Goal: Task Accomplishment & Management: Manage account settings

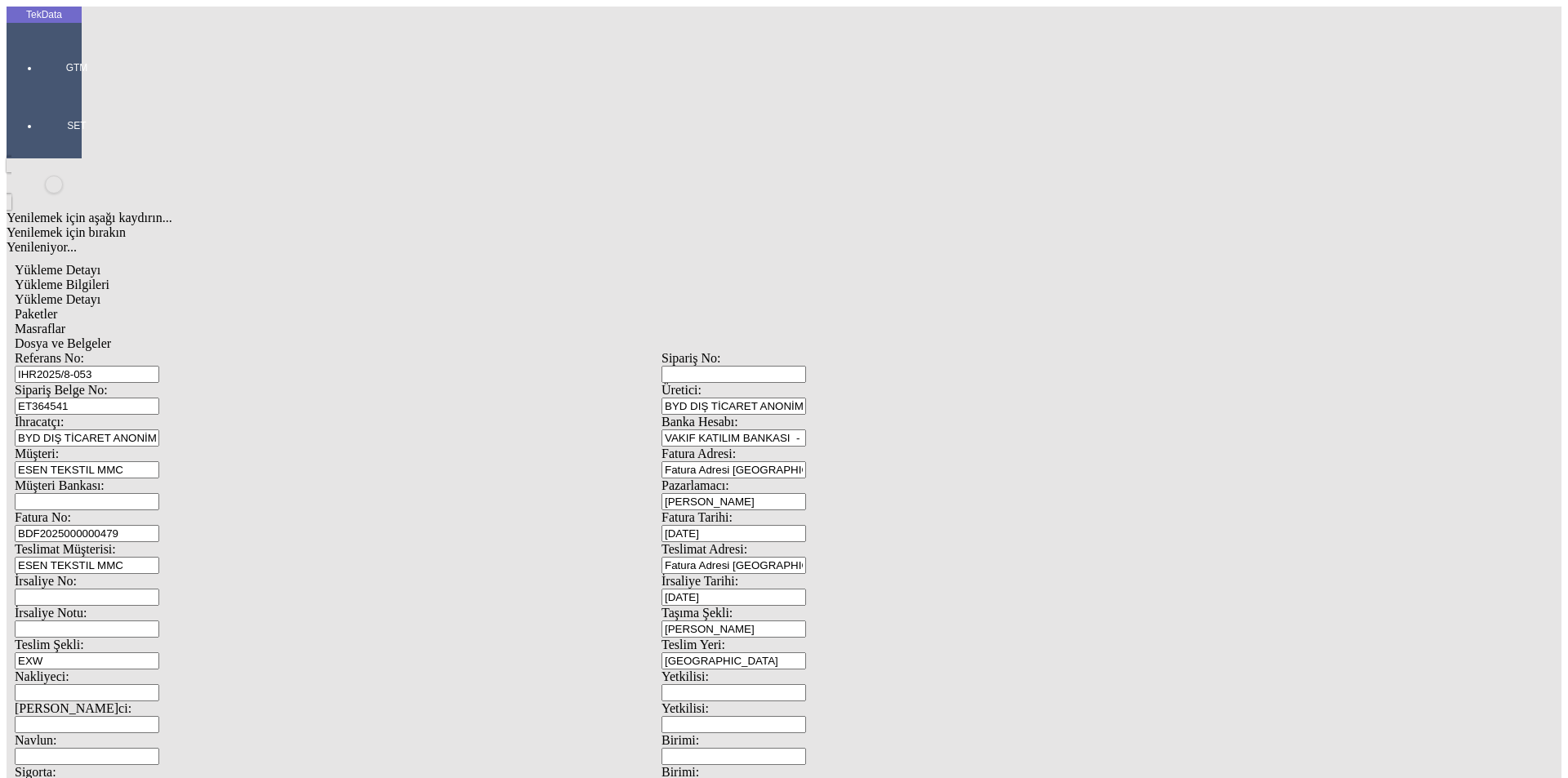
click at [100, 293] on span "Yükleme Detayı" at bounding box center [57, 299] width 86 height 14
click at [109, 278] on span "Yükleme Bilgileri" at bounding box center [61, 284] width 95 height 14
drag, startPoint x: 972, startPoint y: 626, endPoint x: 884, endPoint y: 632, distance: 88.2
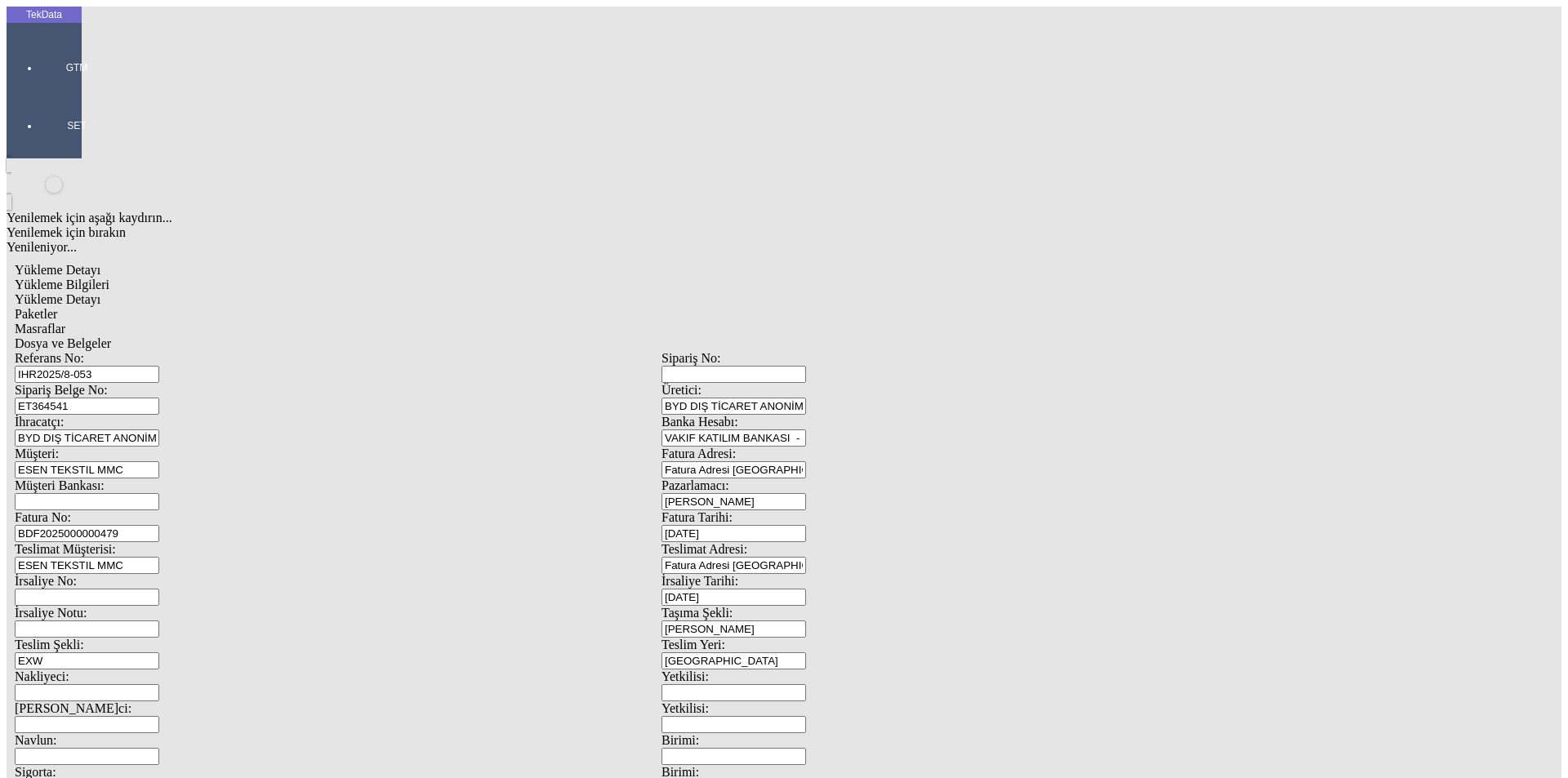
type input "22860"
click at [100, 293] on span "Yükleme Detayı" at bounding box center [57, 299] width 86 height 14
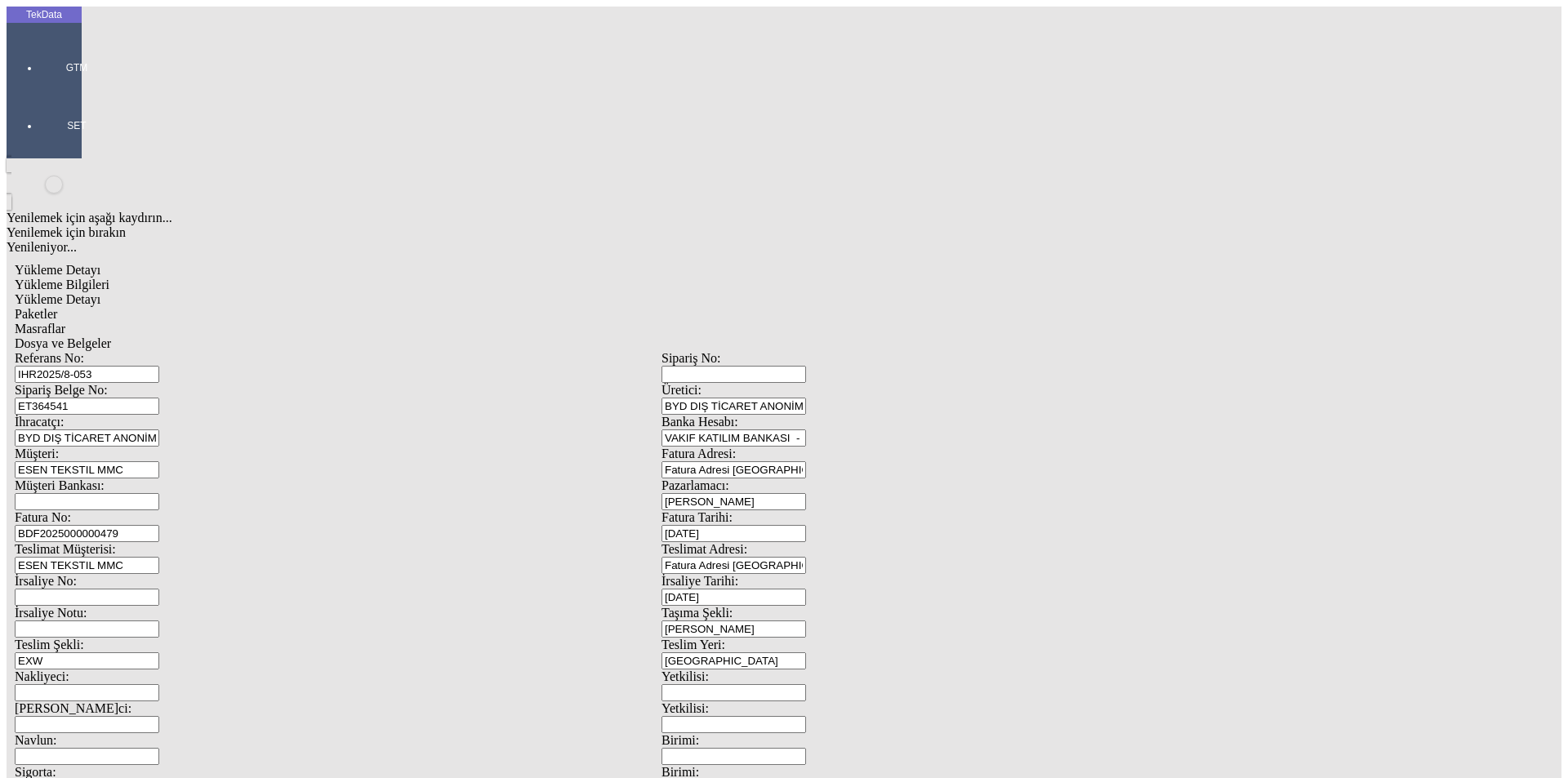
type input "8823.7"
click at [111, 336] on span "Dosya ve Belgeler" at bounding box center [62, 343] width 97 height 14
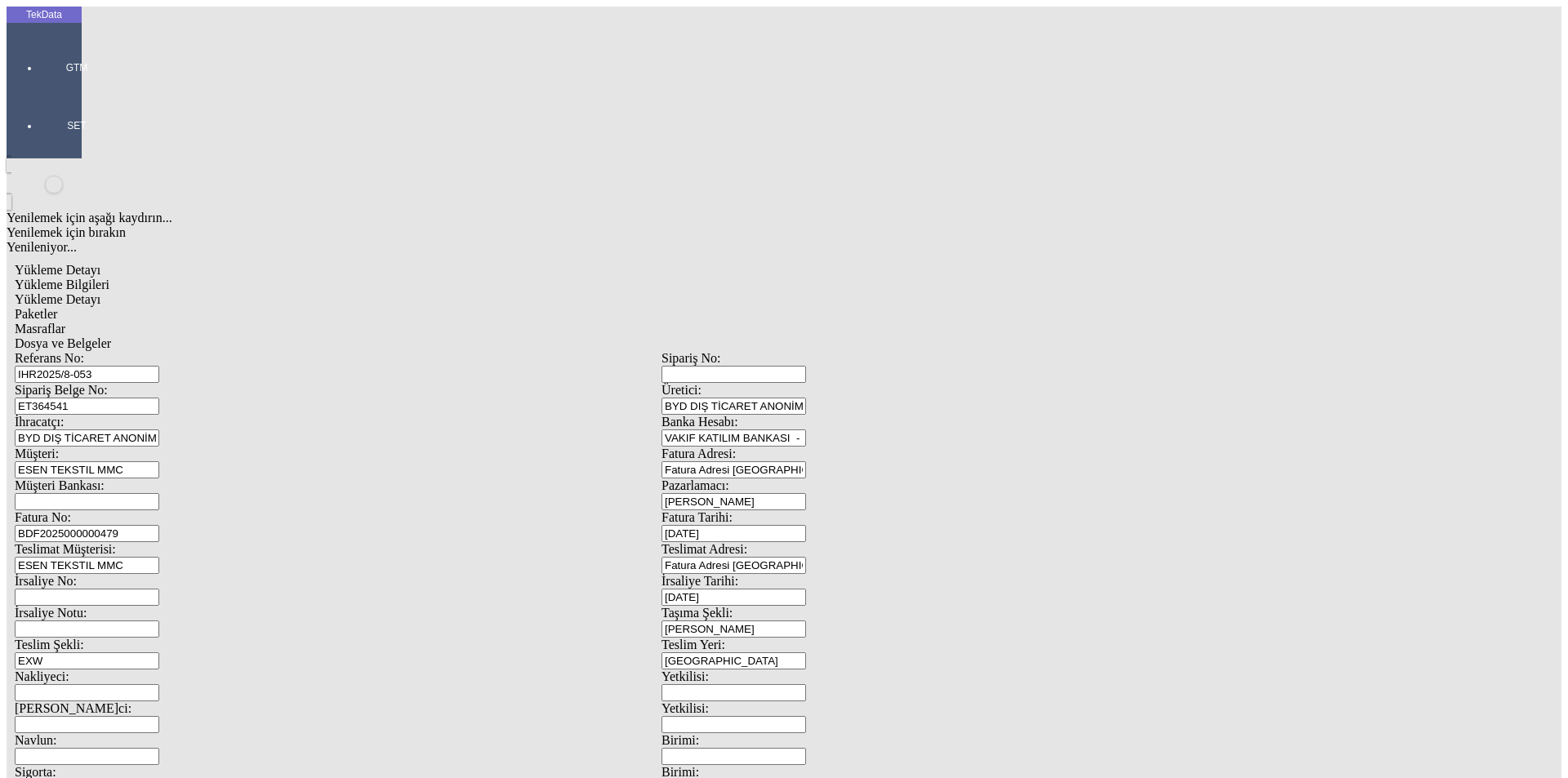
click at [111, 336] on span "Dosya ve Belgeler" at bounding box center [62, 343] width 97 height 14
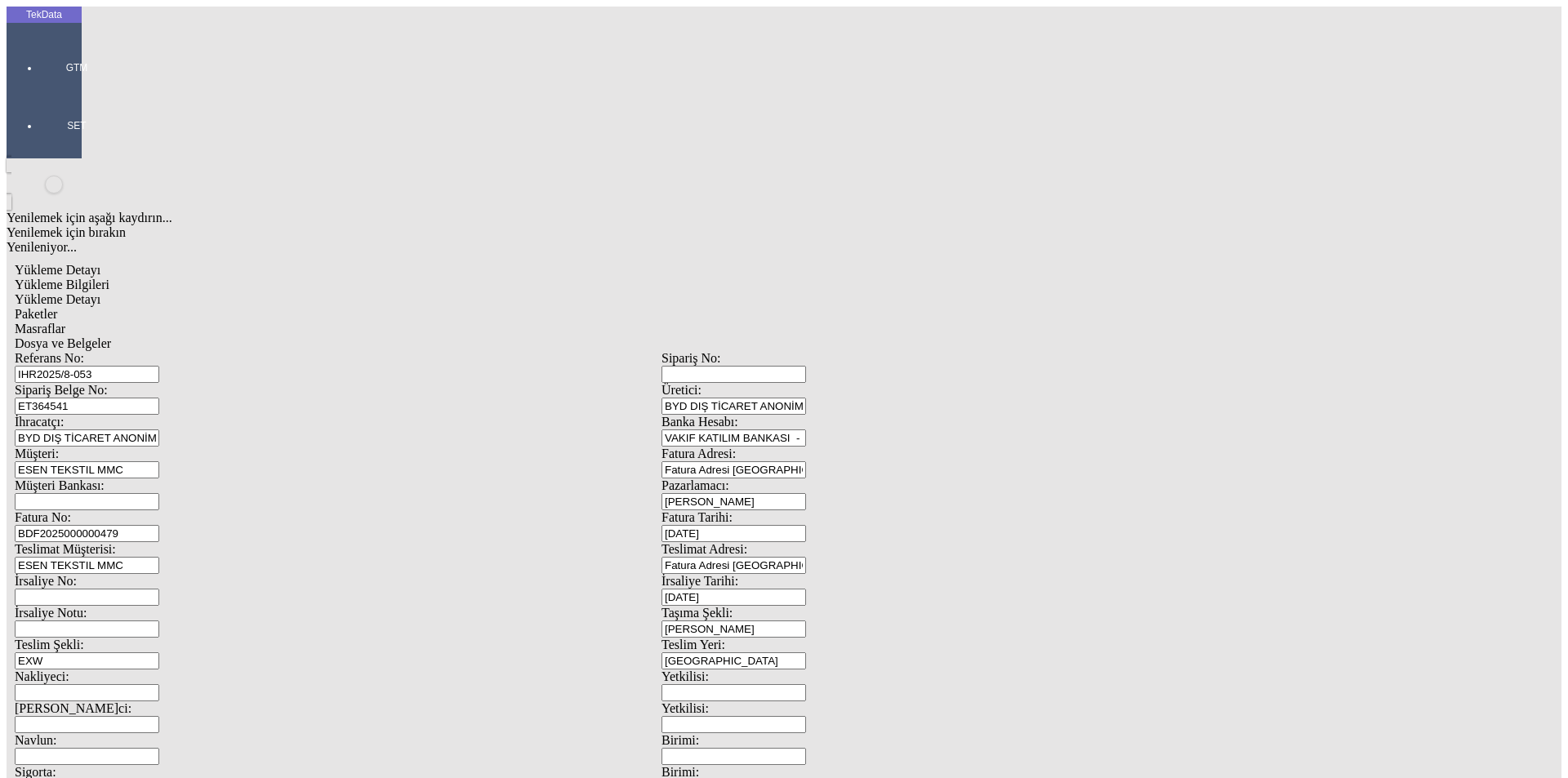
drag, startPoint x: 229, startPoint y: 579, endPoint x: 215, endPoint y: 594, distance: 20.5
